Goal: Task Accomplishment & Management: Use online tool/utility

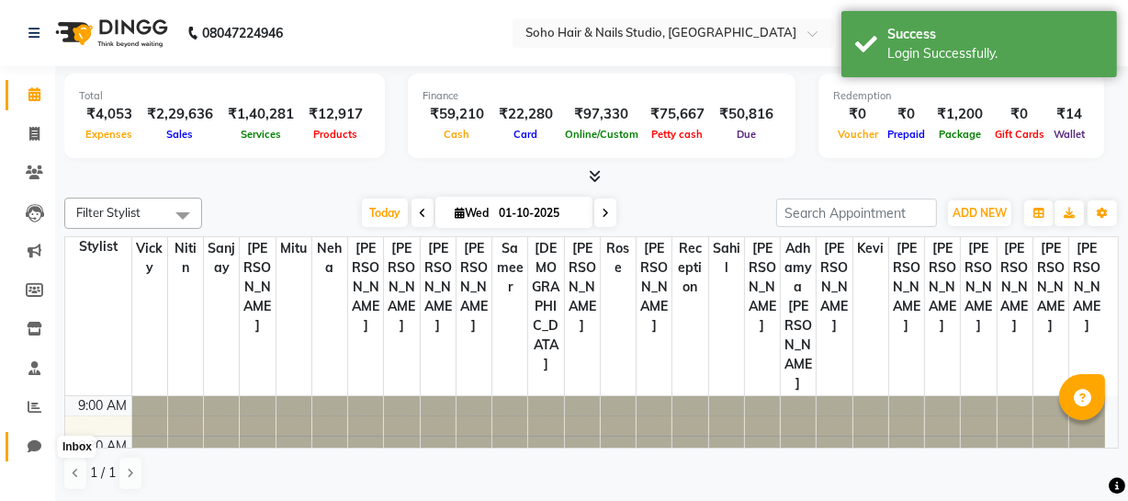
click at [30, 443] on icon at bounding box center [35, 446] width 14 height 14
select select "100"
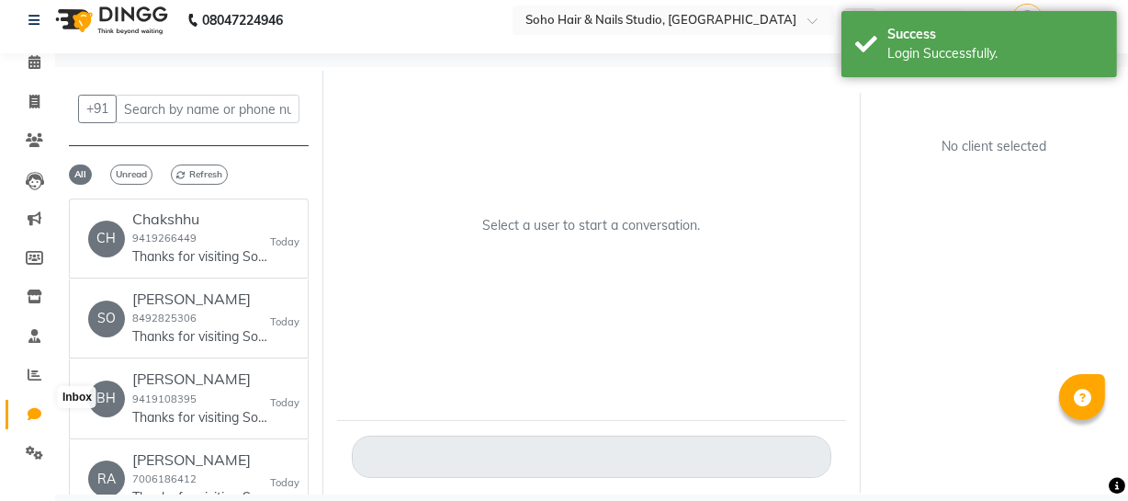
scroll to position [37, 0]
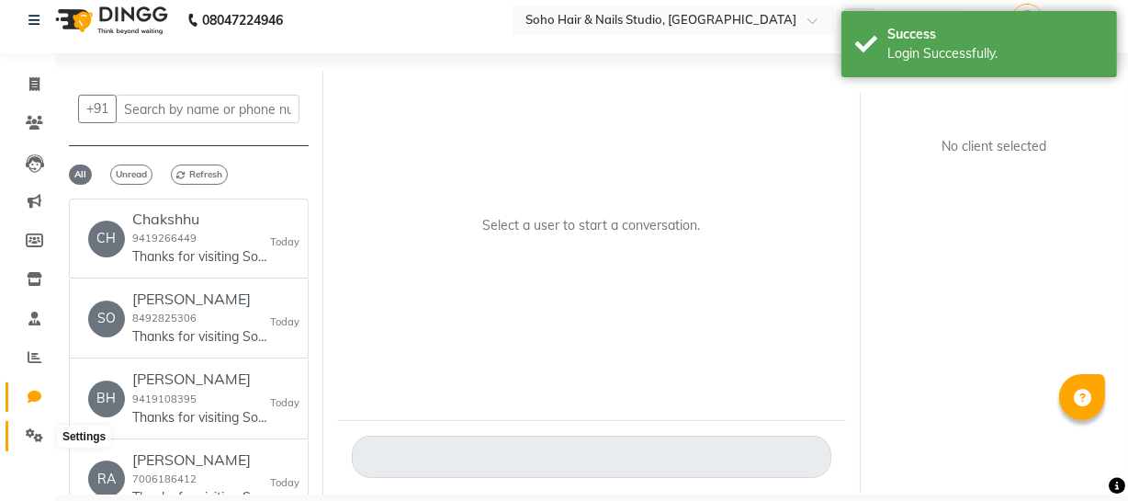
click at [28, 437] on icon at bounding box center [34, 435] width 17 height 14
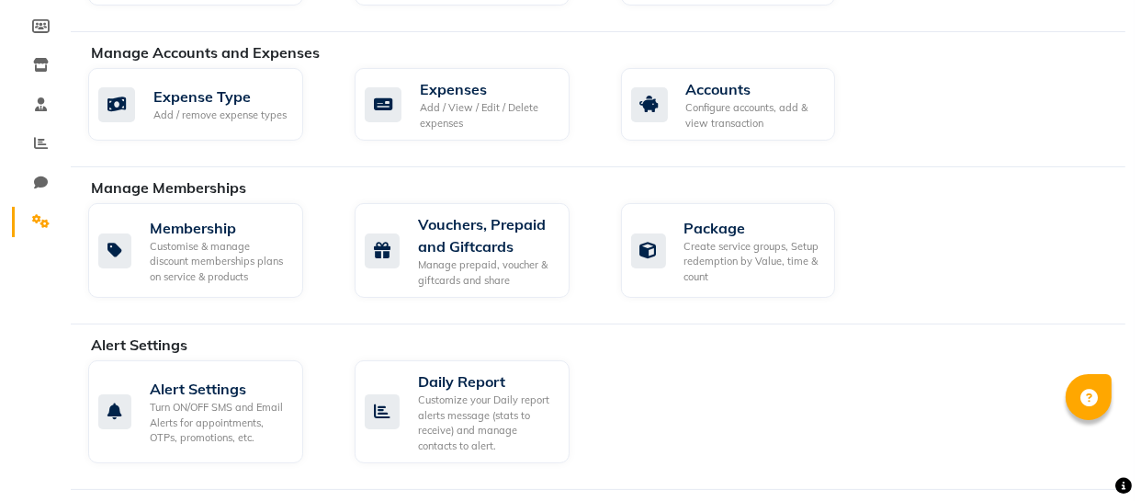
scroll to position [13, 0]
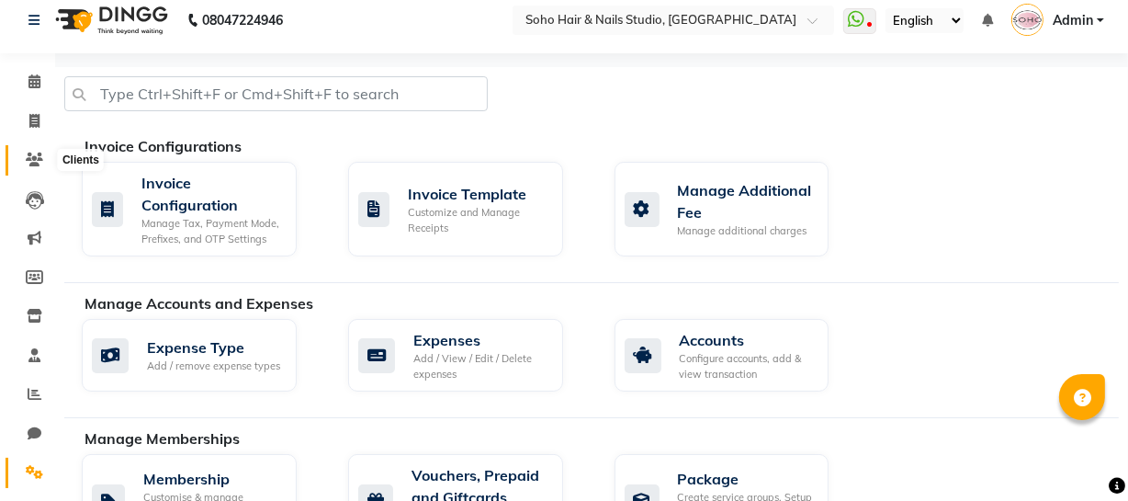
click at [40, 164] on icon at bounding box center [34, 160] width 17 height 14
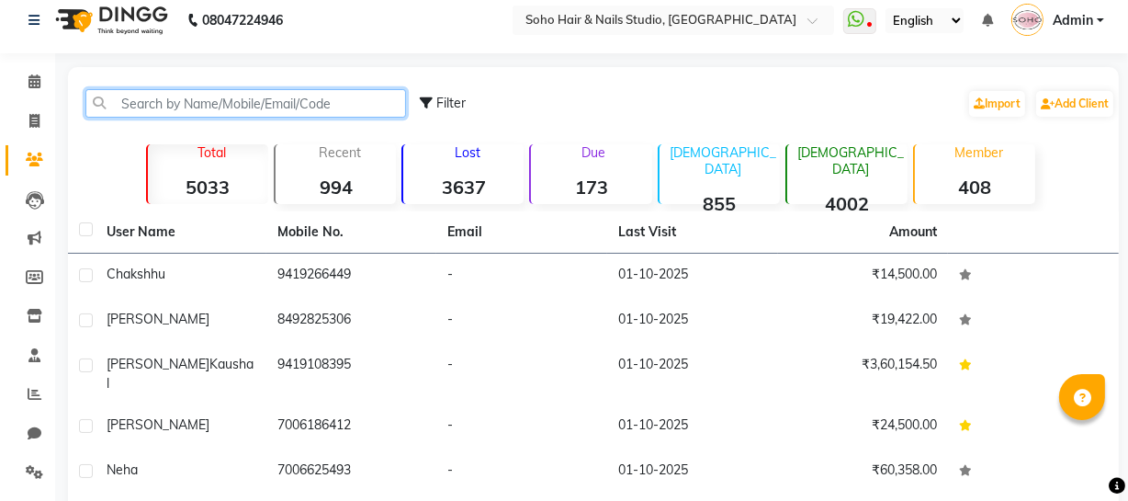
click at [180, 100] on input "text" at bounding box center [245, 103] width 321 height 28
paste input "Hi Tanvi 💕 Thank yo"
type input "Hi Tanvi 💕 Thank yo"
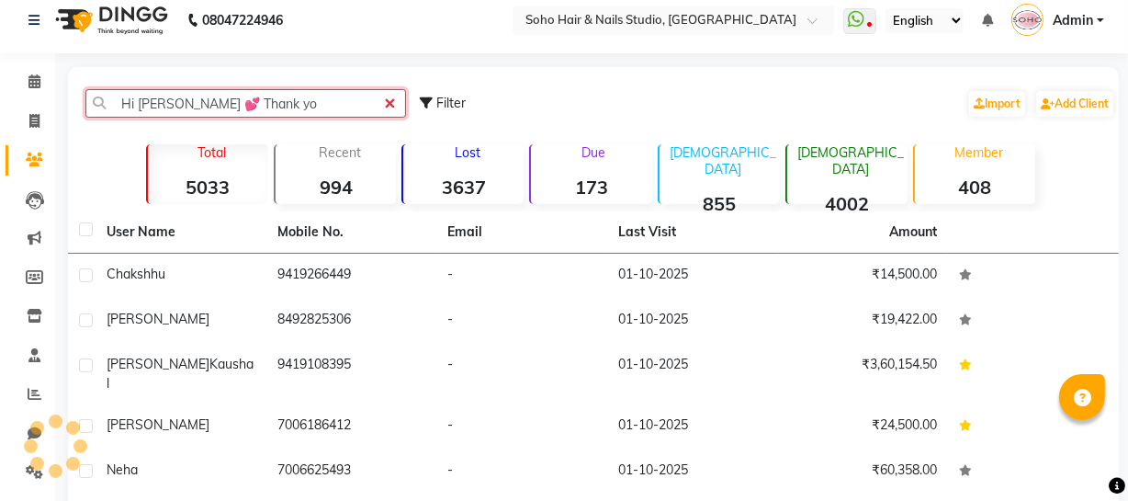
click at [391, 101] on input "Hi Tanvi 💕 Thank yo" at bounding box center [245, 103] width 321 height 28
drag, startPoint x: 386, startPoint y: 101, endPoint x: 375, endPoint y: 100, distance: 11.1
click at [377, 100] on input "Hi Tanvi 💕 Thank yo" at bounding box center [245, 103] width 321 height 28
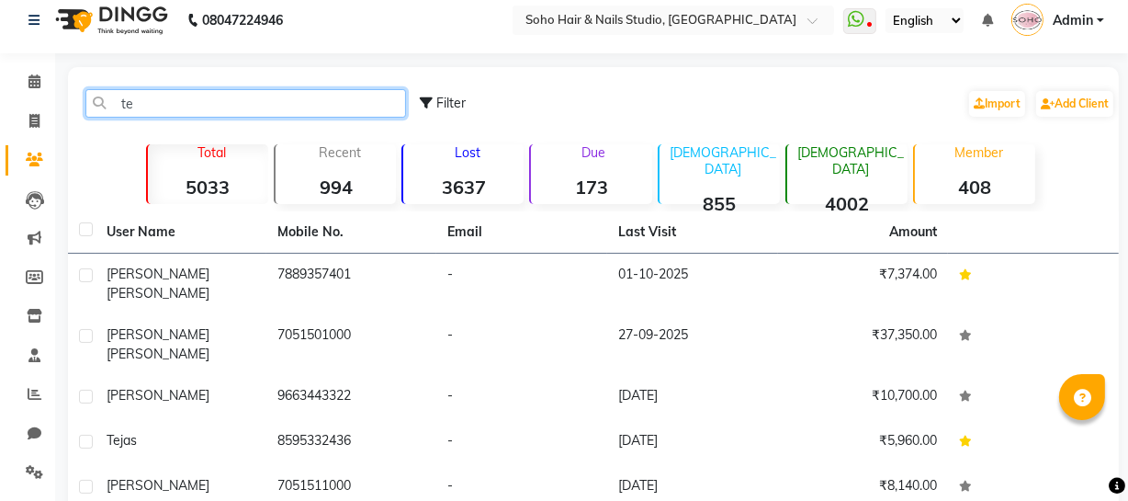
type input "t"
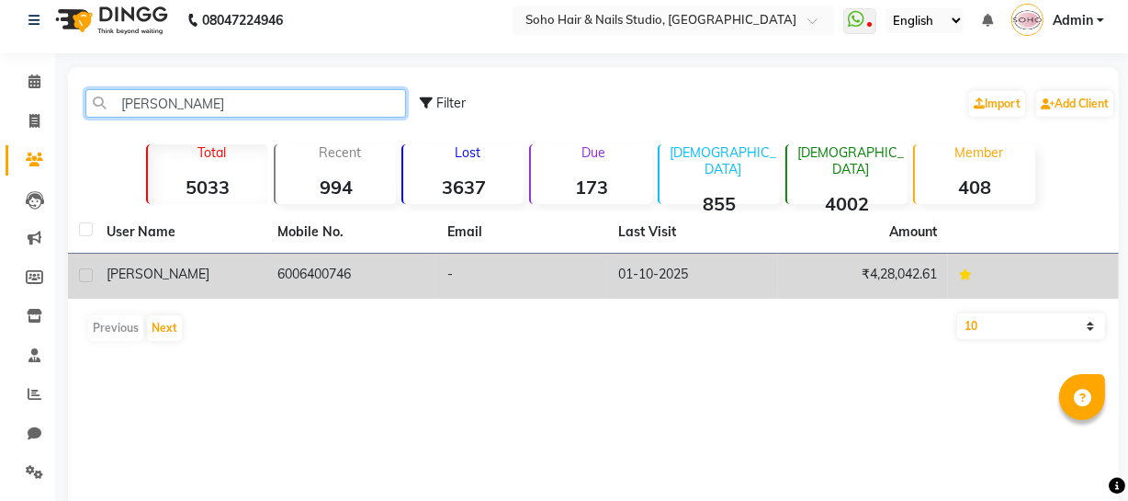
type input "mouli"
click at [463, 257] on td "-" at bounding box center [521, 276] width 171 height 45
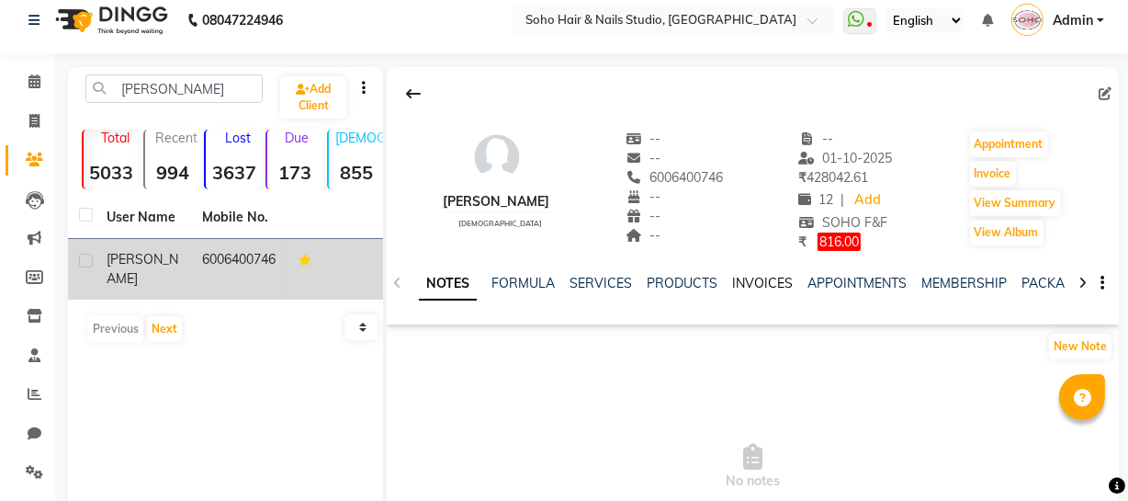
click at [760, 285] on link "INVOICES" at bounding box center [762, 283] width 61 height 17
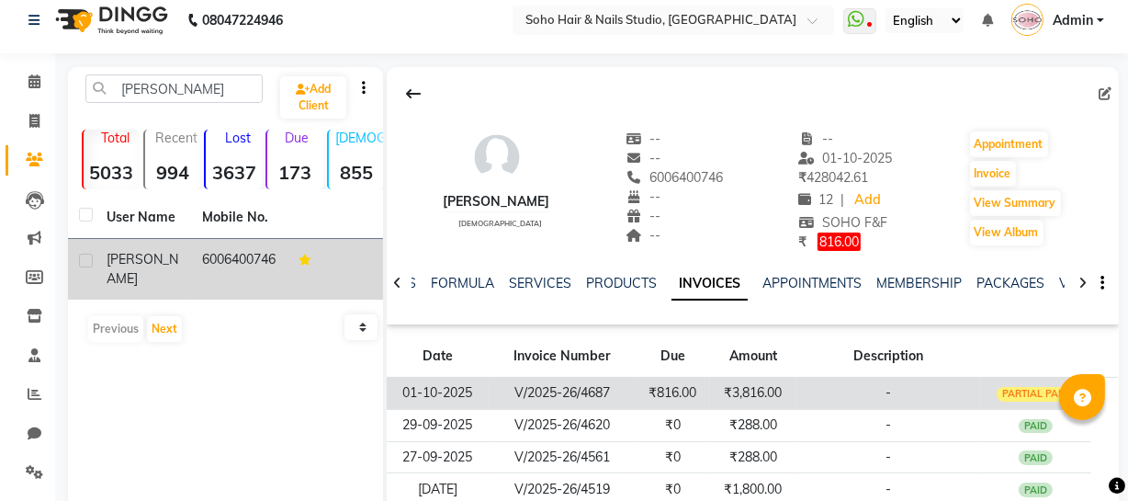
click at [787, 400] on td "₹3,816.00" at bounding box center [753, 393] width 87 height 32
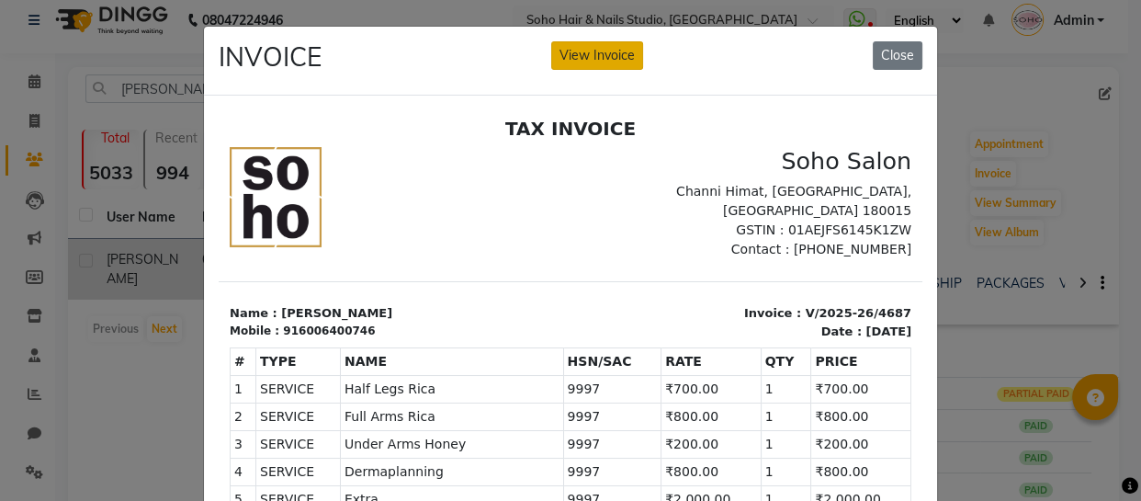
click at [591, 51] on button "View Invoice" at bounding box center [597, 55] width 92 height 28
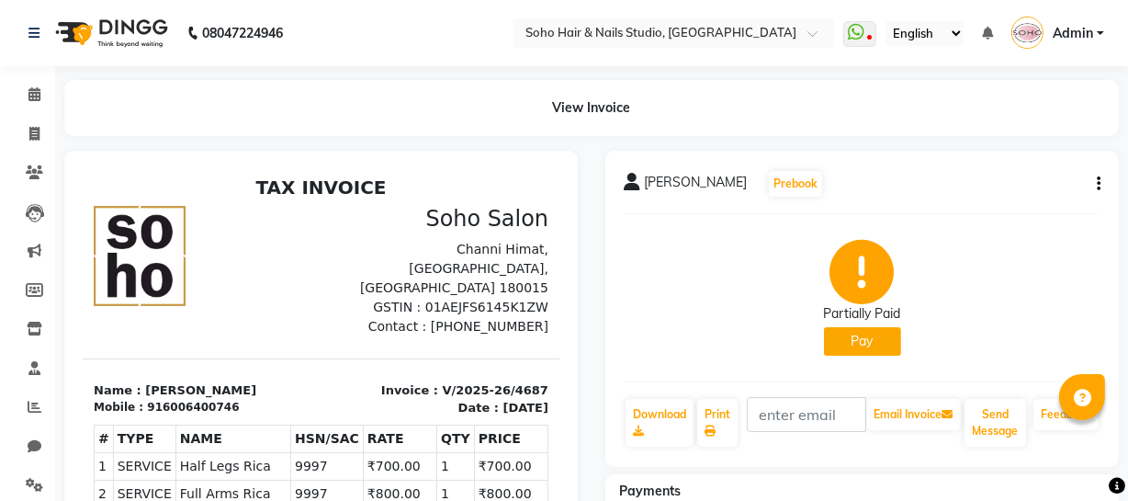
click at [1099, 184] on icon "button" at bounding box center [1099, 184] width 4 height 1
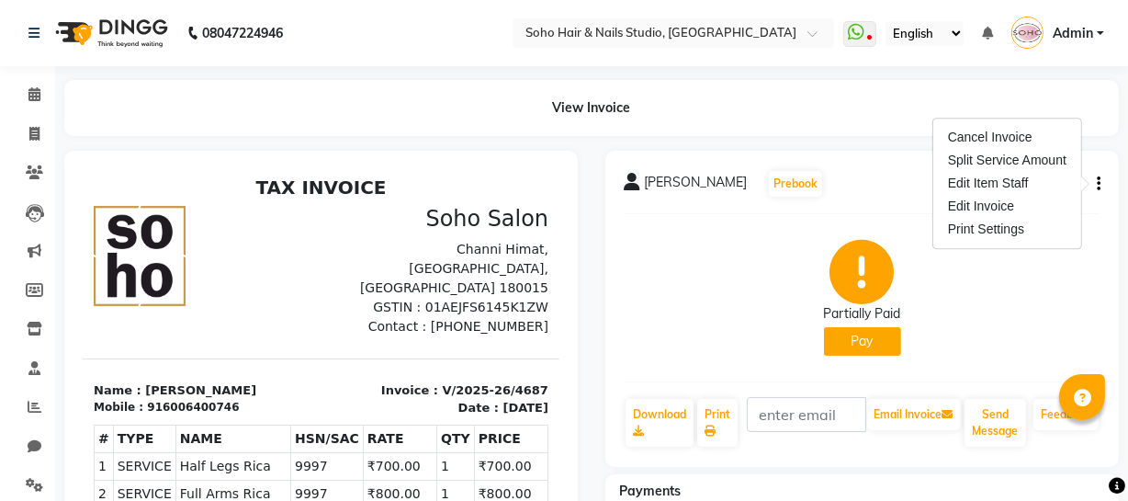
click at [967, 298] on div "Partially Paid Pay" at bounding box center [862, 298] width 477 height 138
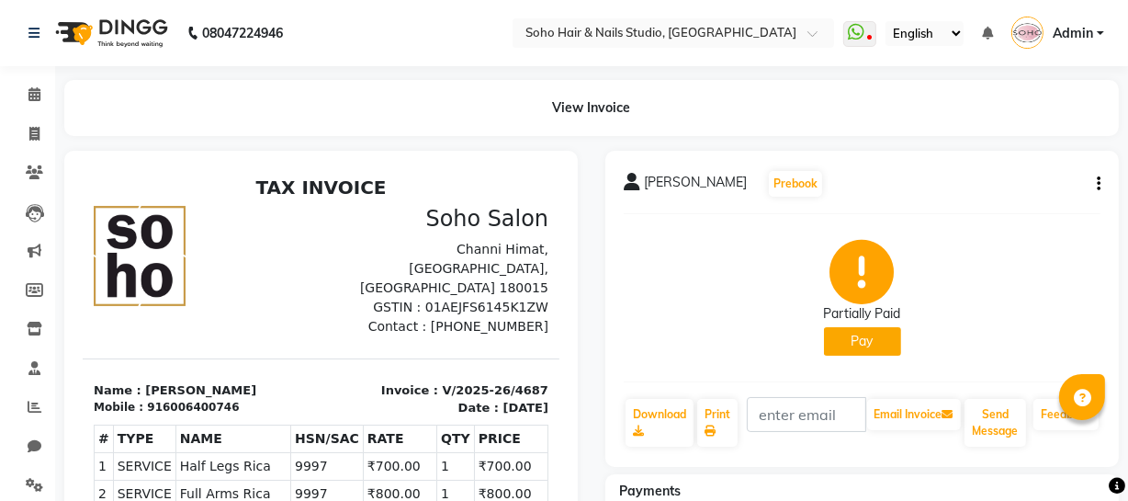
scroll to position [250, 0]
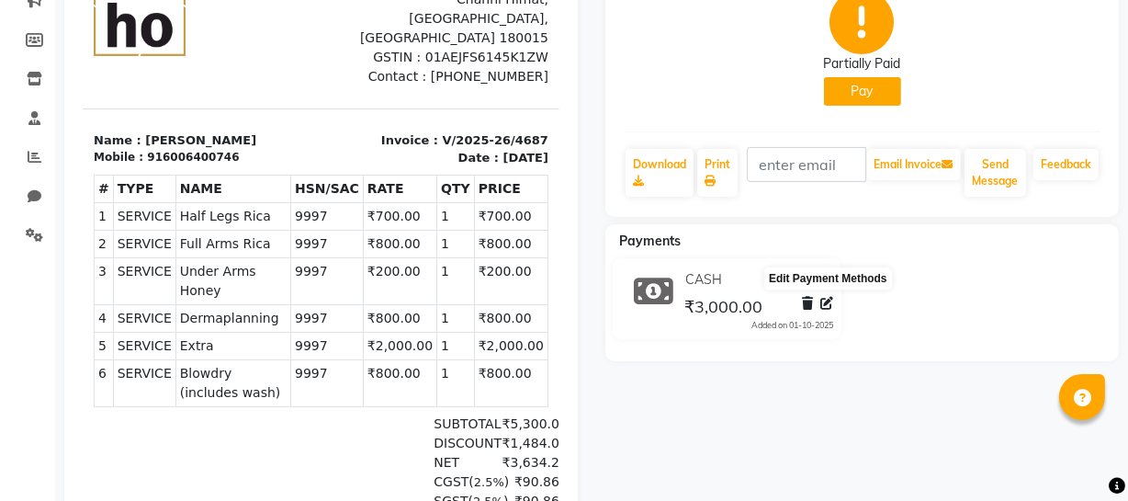
click at [829, 302] on icon at bounding box center [827, 303] width 13 height 13
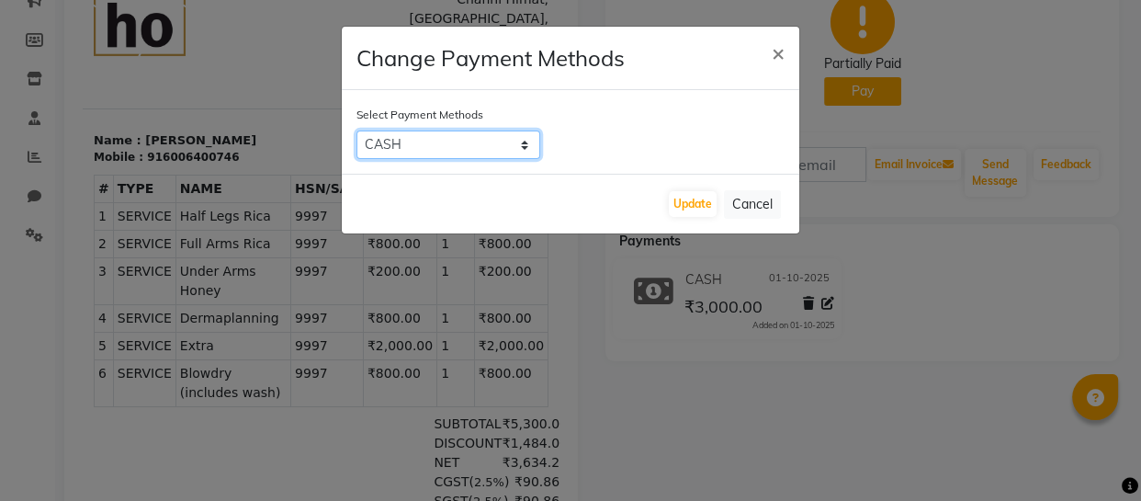
click at [446, 147] on select "ONLINE CASH CARD" at bounding box center [449, 144] width 184 height 28
select select "3"
click at [357, 130] on select "ONLINE CASH CARD" at bounding box center [449, 144] width 184 height 28
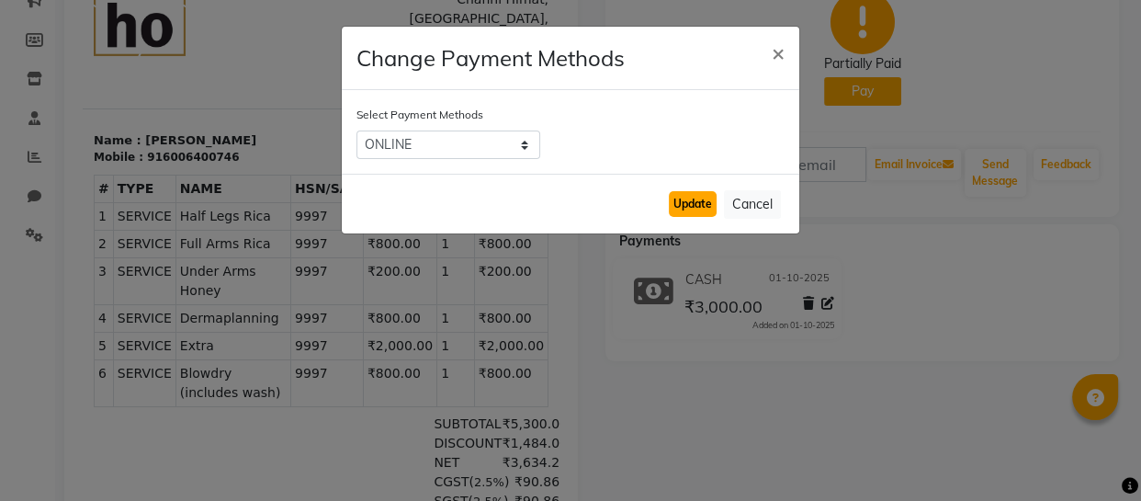
click at [704, 206] on button "Update" at bounding box center [693, 204] width 48 height 26
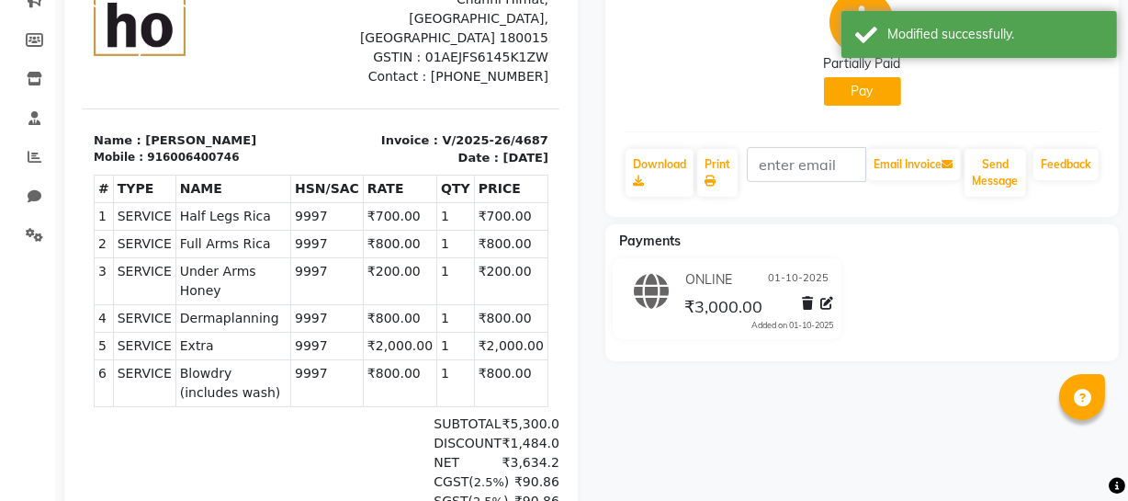
scroll to position [0, 0]
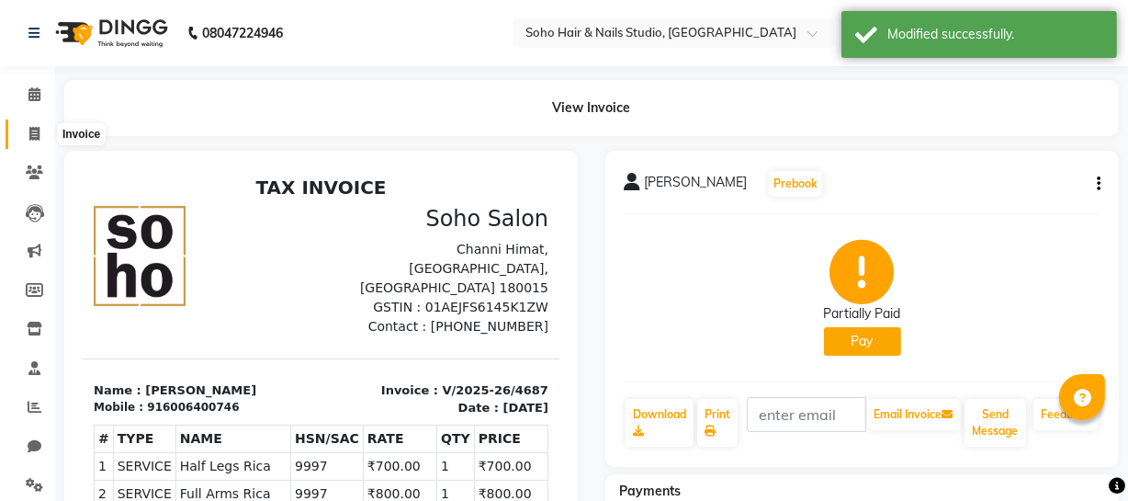
click at [31, 129] on icon at bounding box center [34, 134] width 10 height 14
select select "service"
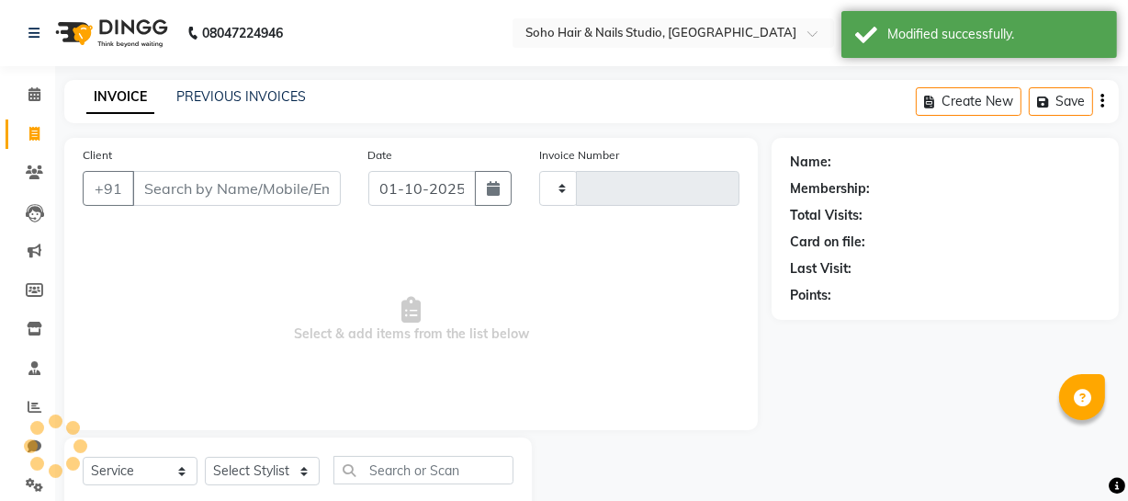
scroll to position [52, 0]
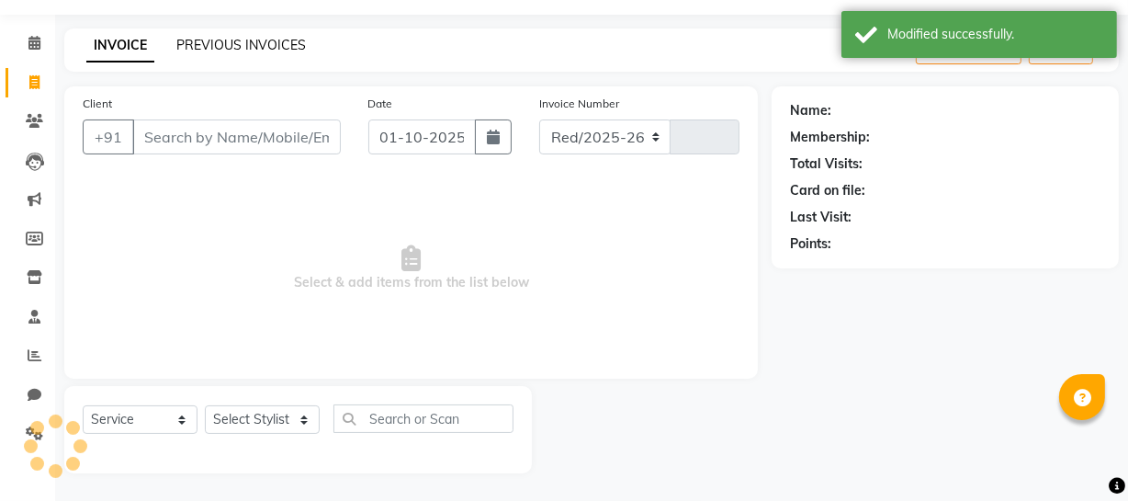
select select "735"
type input "4698"
click at [265, 44] on link "PREVIOUS INVOICES" at bounding box center [241, 45] width 130 height 17
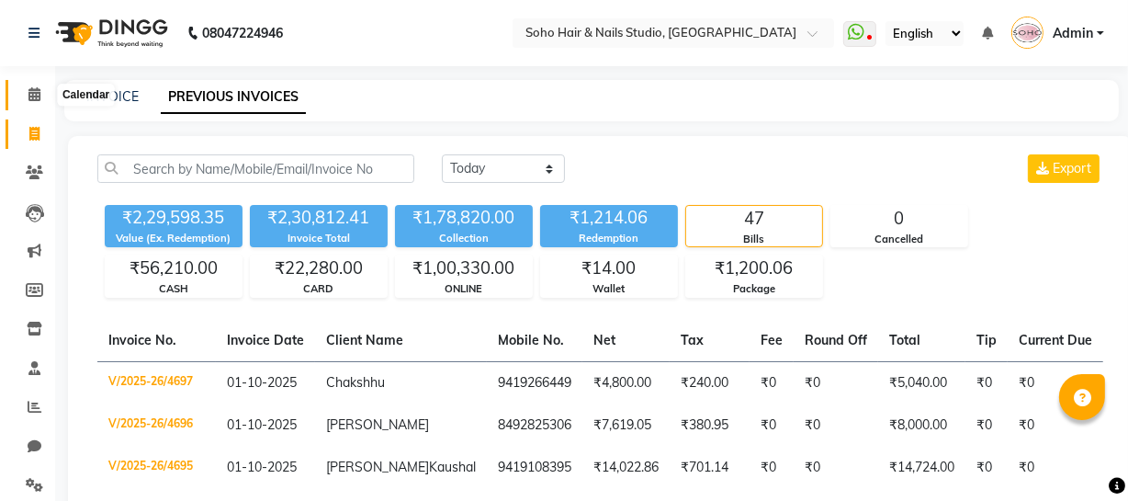
click at [29, 85] on span at bounding box center [34, 95] width 32 height 21
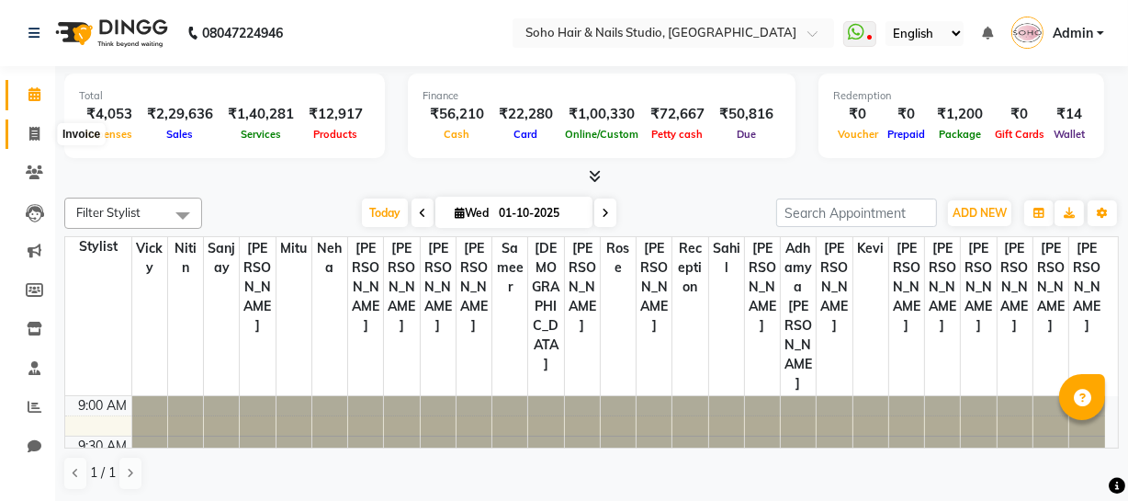
drag, startPoint x: 22, startPoint y: 142, endPoint x: 30, endPoint y: 136, distance: 9.9
click at [21, 142] on span at bounding box center [34, 134] width 32 height 21
select select "service"
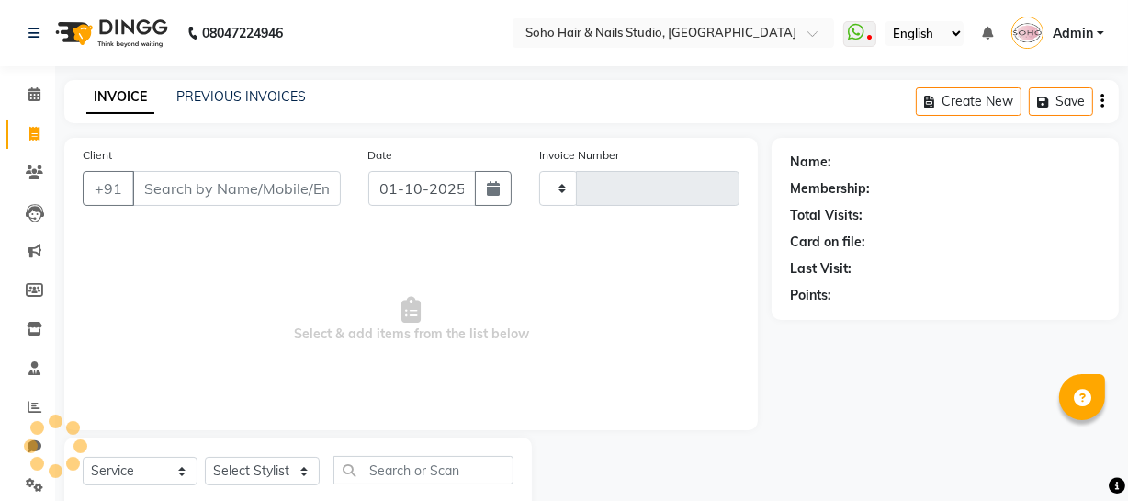
type input "4698"
select select "735"
select select "membership"
click at [234, 96] on link "PREVIOUS INVOICES" at bounding box center [241, 96] width 130 height 17
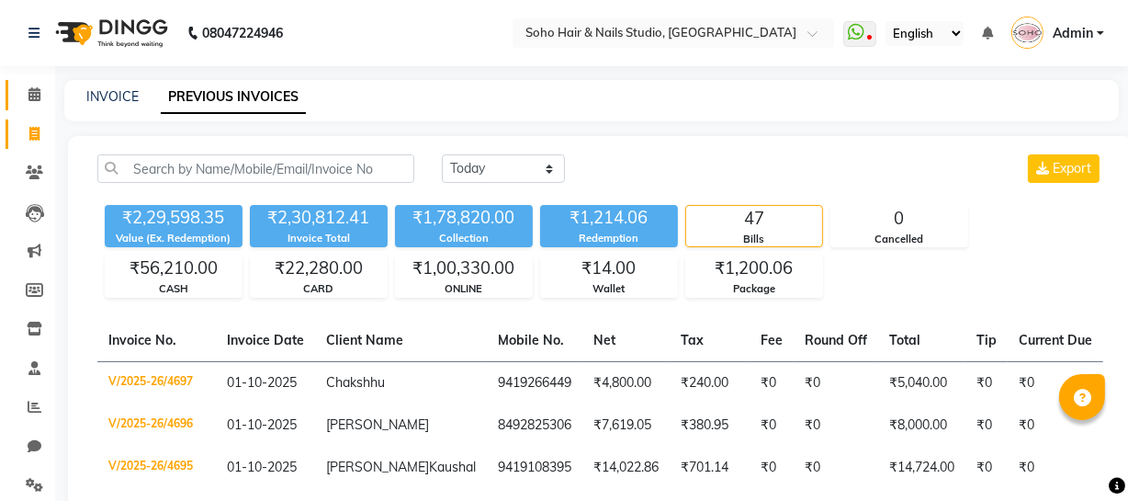
click at [28, 83] on link "Calendar" at bounding box center [28, 95] width 44 height 30
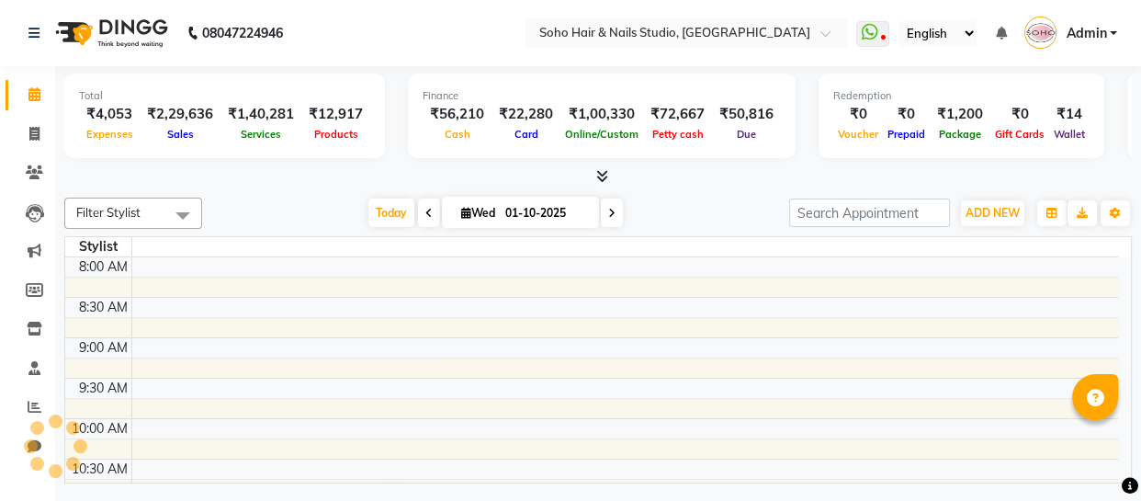
click at [28, 83] on link "Calendar" at bounding box center [28, 95] width 44 height 30
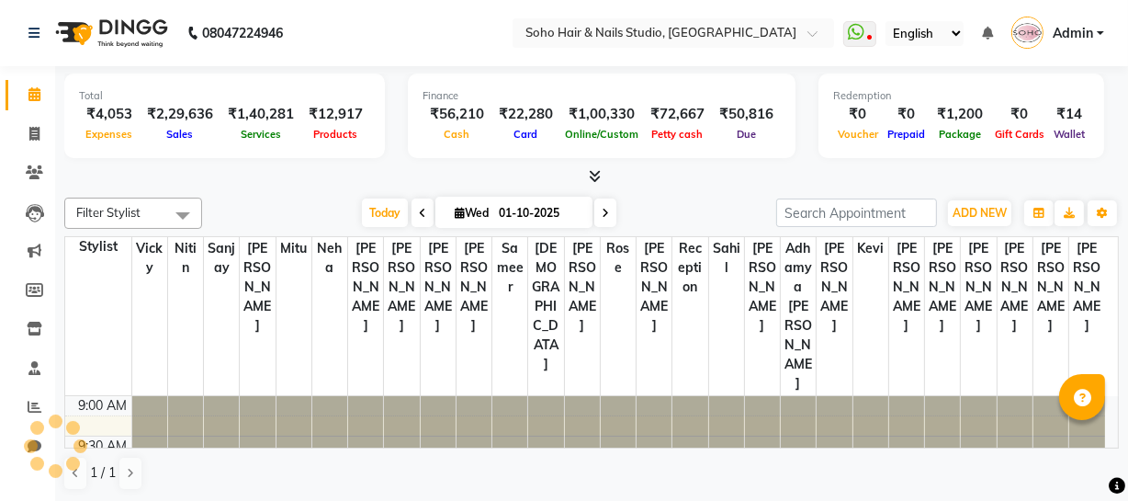
click at [965, 198] on div "ADD NEW Toggle Dropdown Add Appointment Add Invoice Add Expense Add Attendance …" at bounding box center [979, 212] width 67 height 29
click at [972, 215] on span "ADD NEW" at bounding box center [980, 213] width 54 height 14
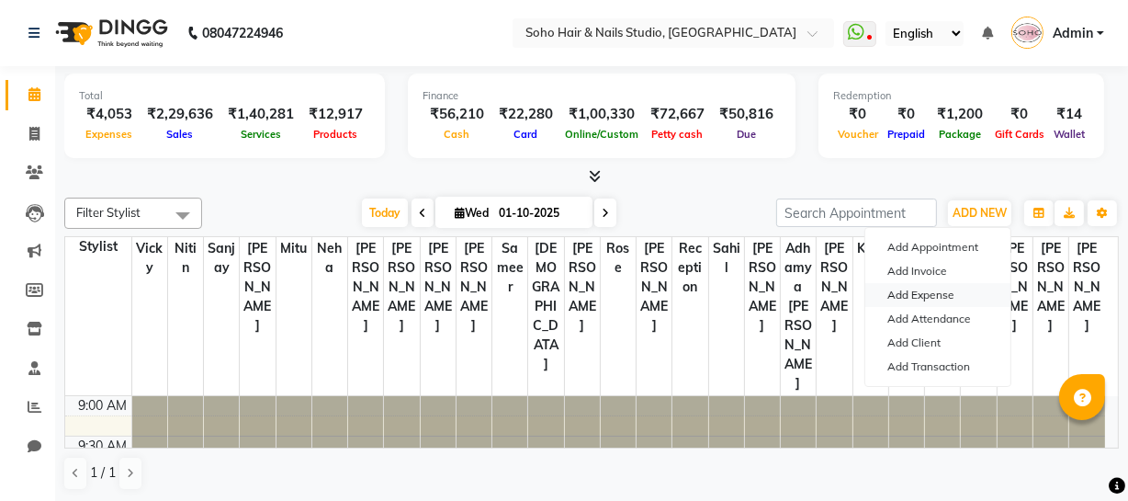
click at [946, 289] on link "Add Expense" at bounding box center [938, 295] width 145 height 24
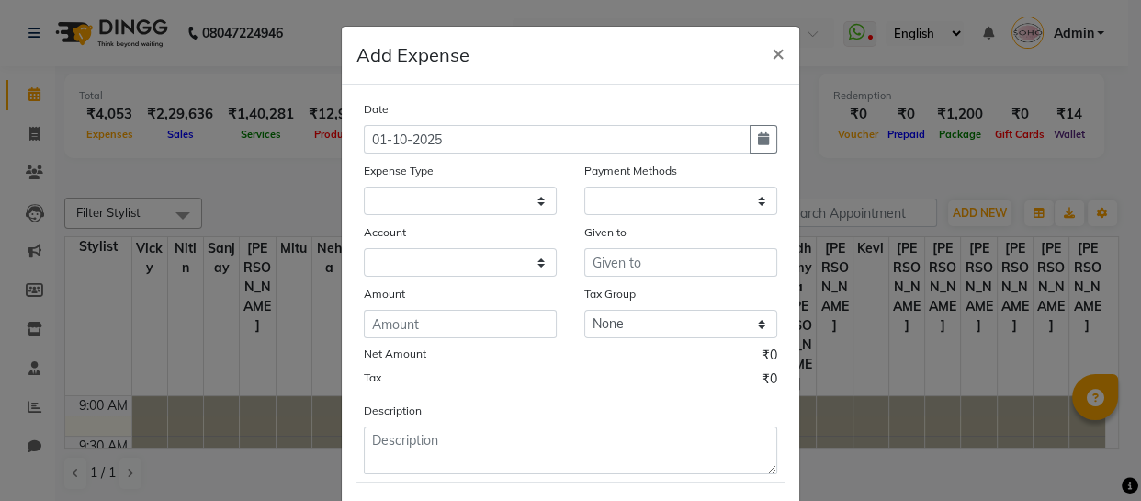
select select "1"
select select "2529"
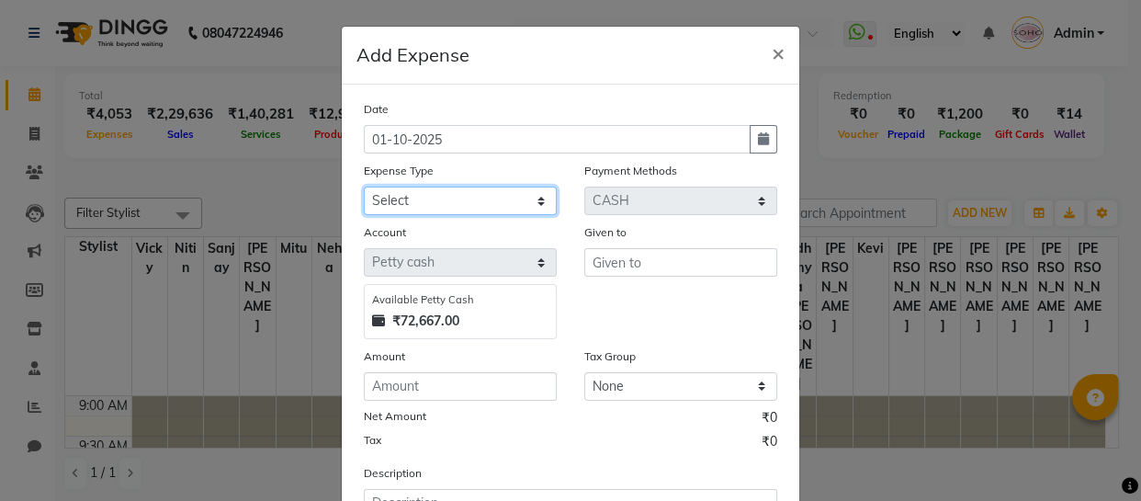
click at [414, 198] on select "Select Cash transfer to bank Client Snacks Fuel Govt fee Incentive Maintenance …" at bounding box center [460, 201] width 193 height 28
select select "22571"
click at [364, 187] on select "Select Cash transfer to bank Client Snacks Fuel Govt fee Incentive Maintenance …" at bounding box center [460, 201] width 193 height 28
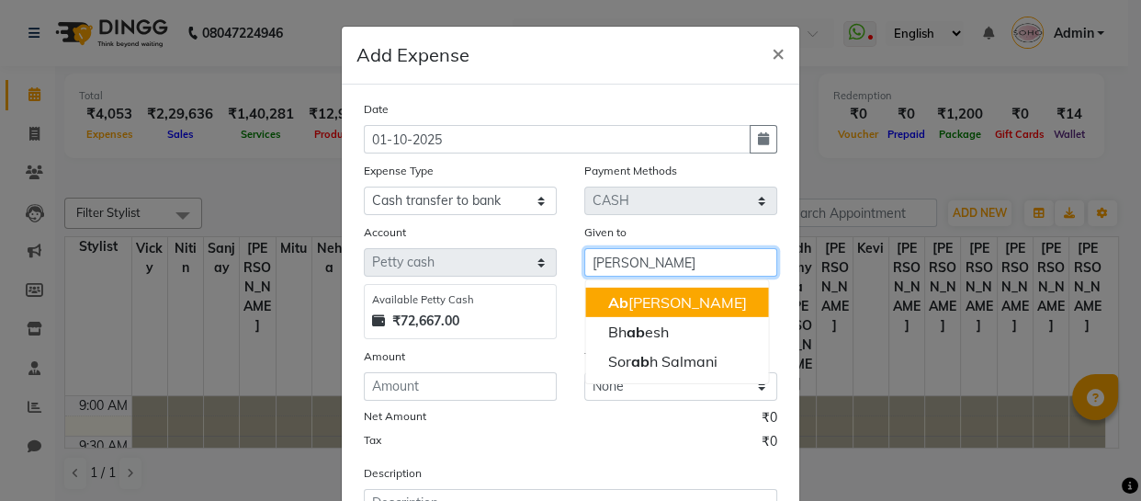
type input "Abhishek Kohli"
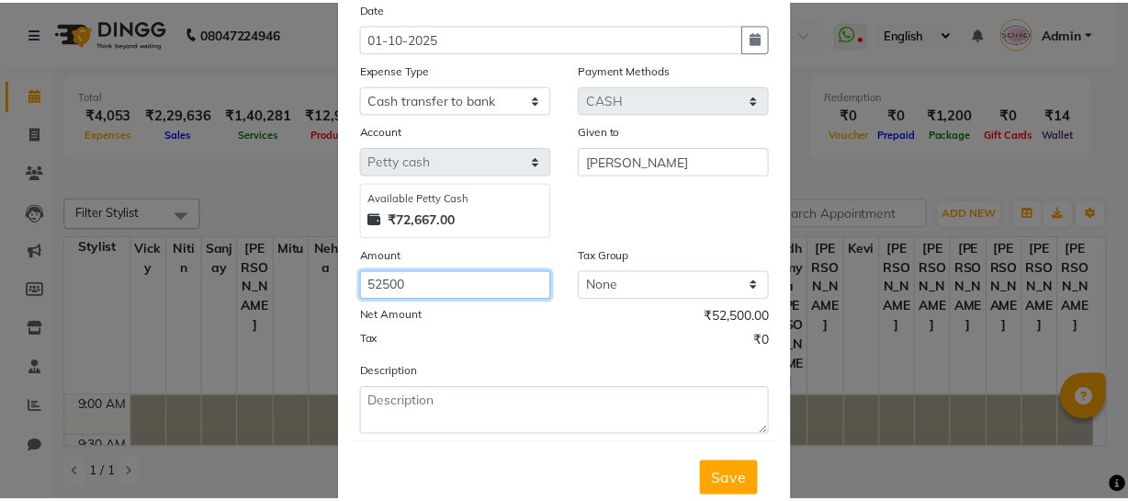
scroll to position [159, 0]
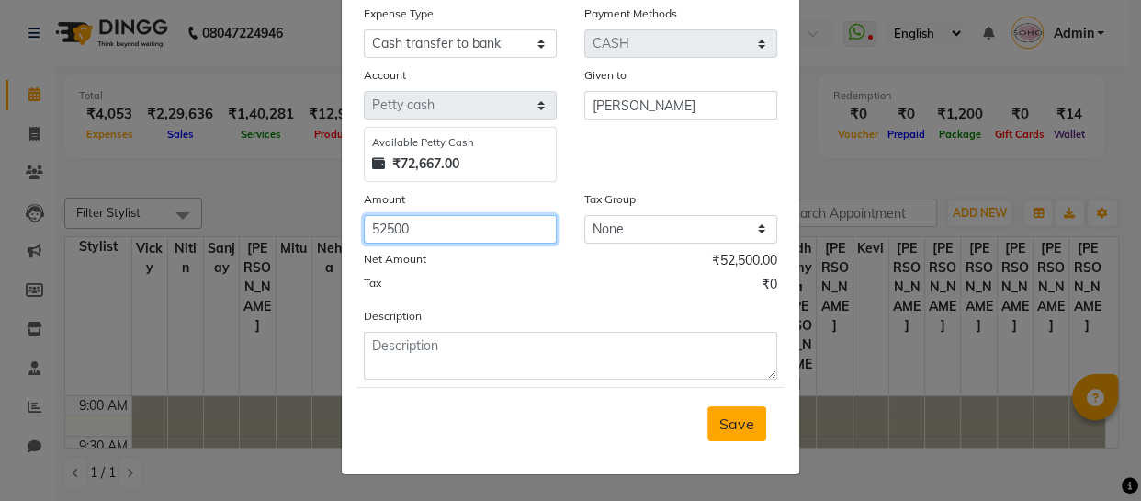
type input "52500"
click at [735, 414] on span "Save" at bounding box center [736, 423] width 35 height 18
